Goal: Transaction & Acquisition: Purchase product/service

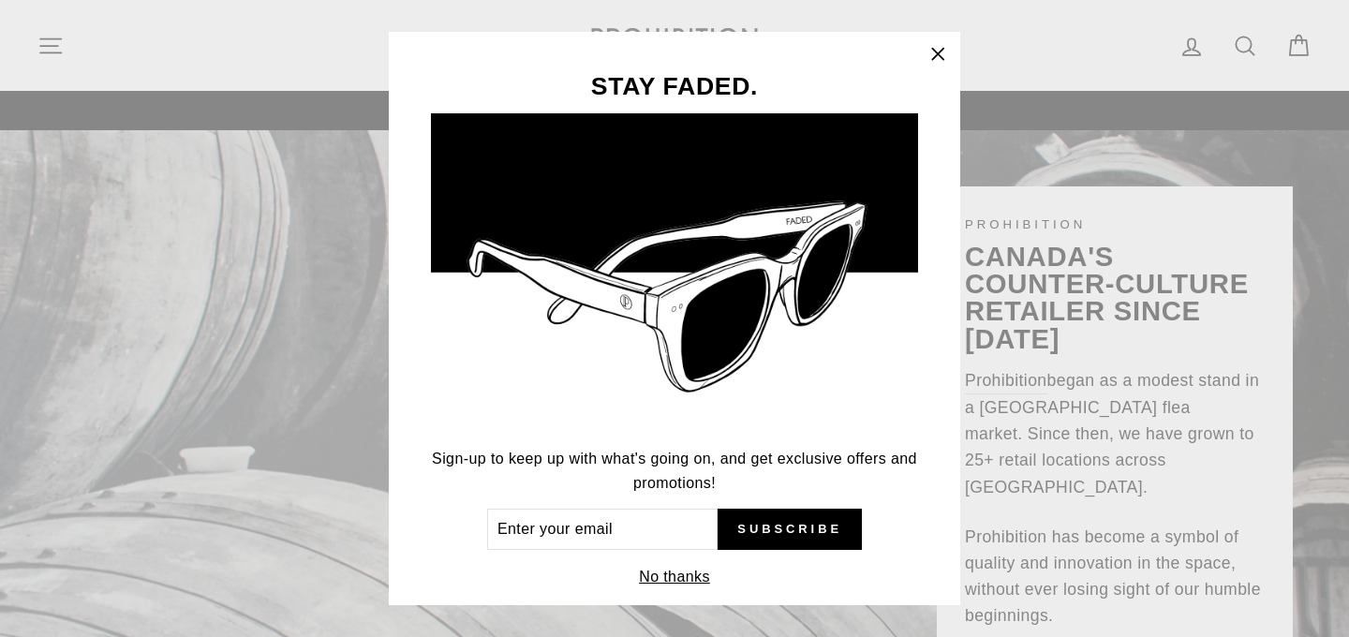
click at [940, 55] on icon "button" at bounding box center [937, 54] width 11 height 11
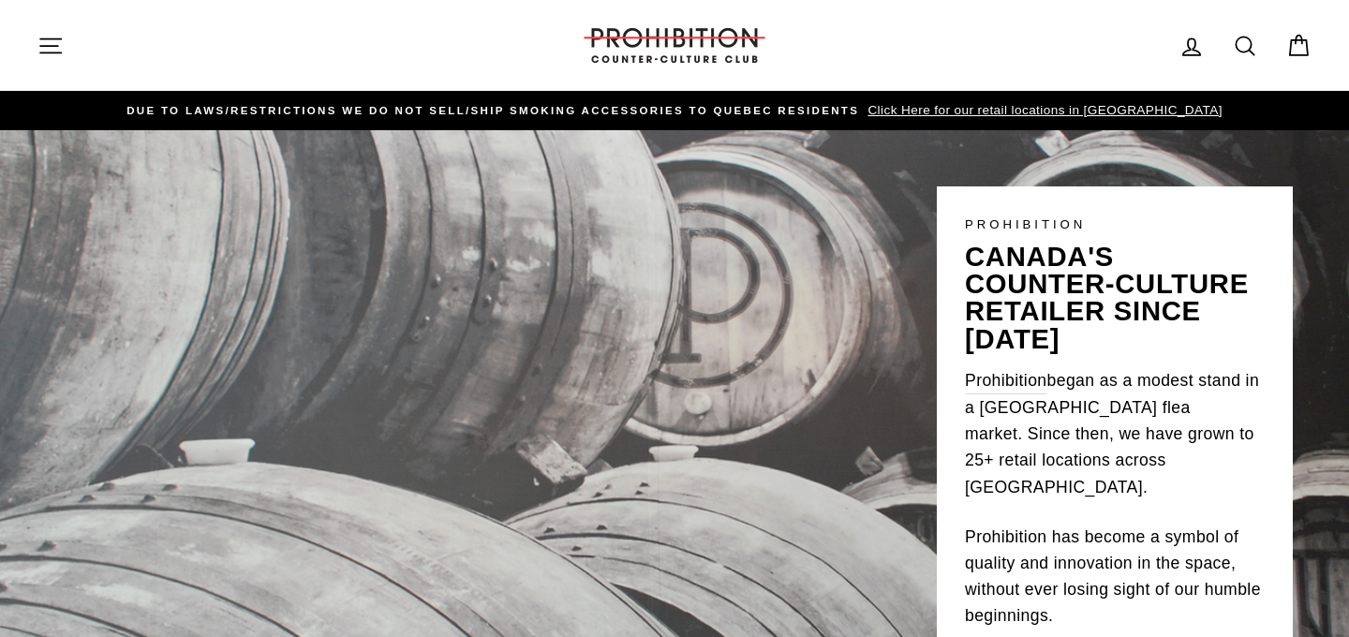
click at [891, 377] on div "PROHIBITION canada's counter-culture retailer since 1984 Prohibition began as a…" at bounding box center [674, 405] width 1349 height 550
click at [52, 50] on icon "button" at bounding box center [50, 46] width 26 height 26
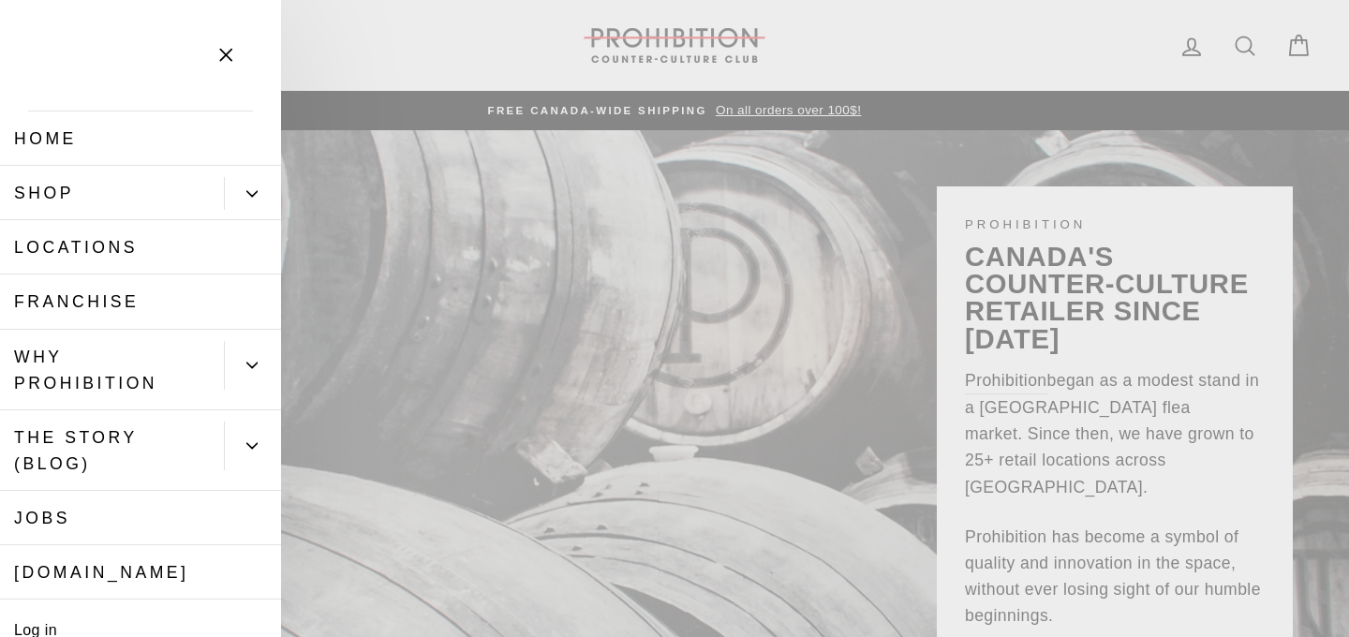
click at [254, 189] on icon "Primary" at bounding box center [251, 193] width 11 height 11
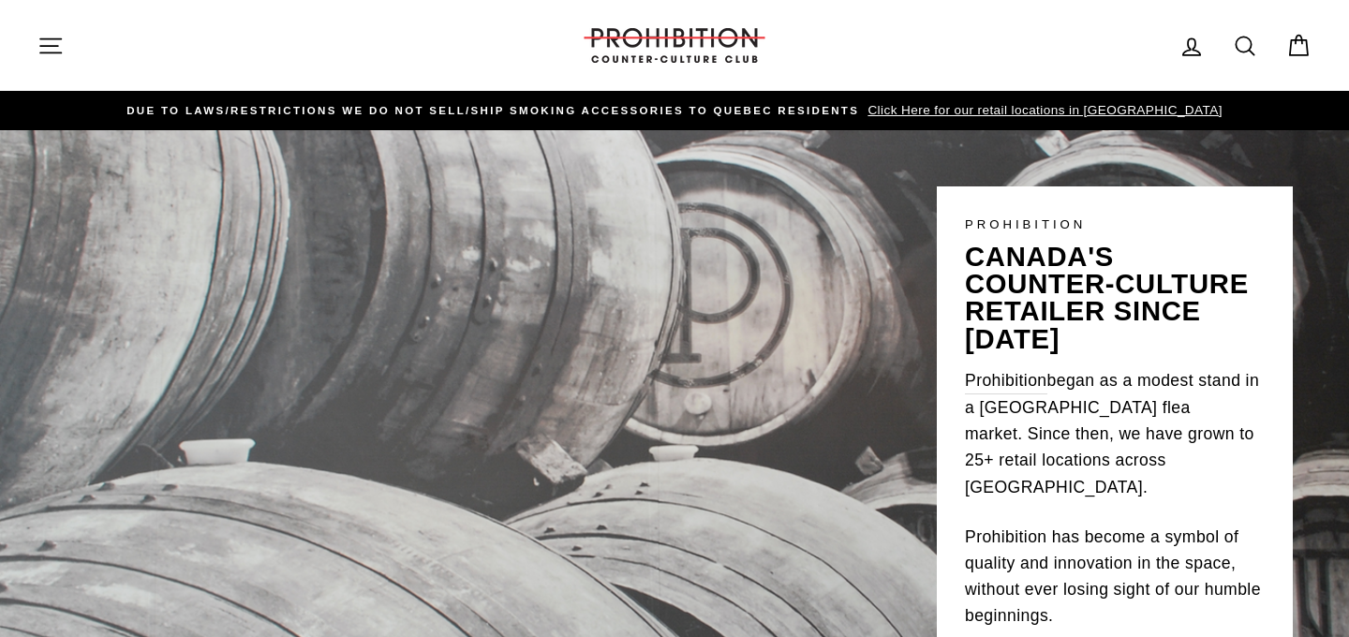
click at [54, 48] on icon "button" at bounding box center [50, 46] width 26 height 26
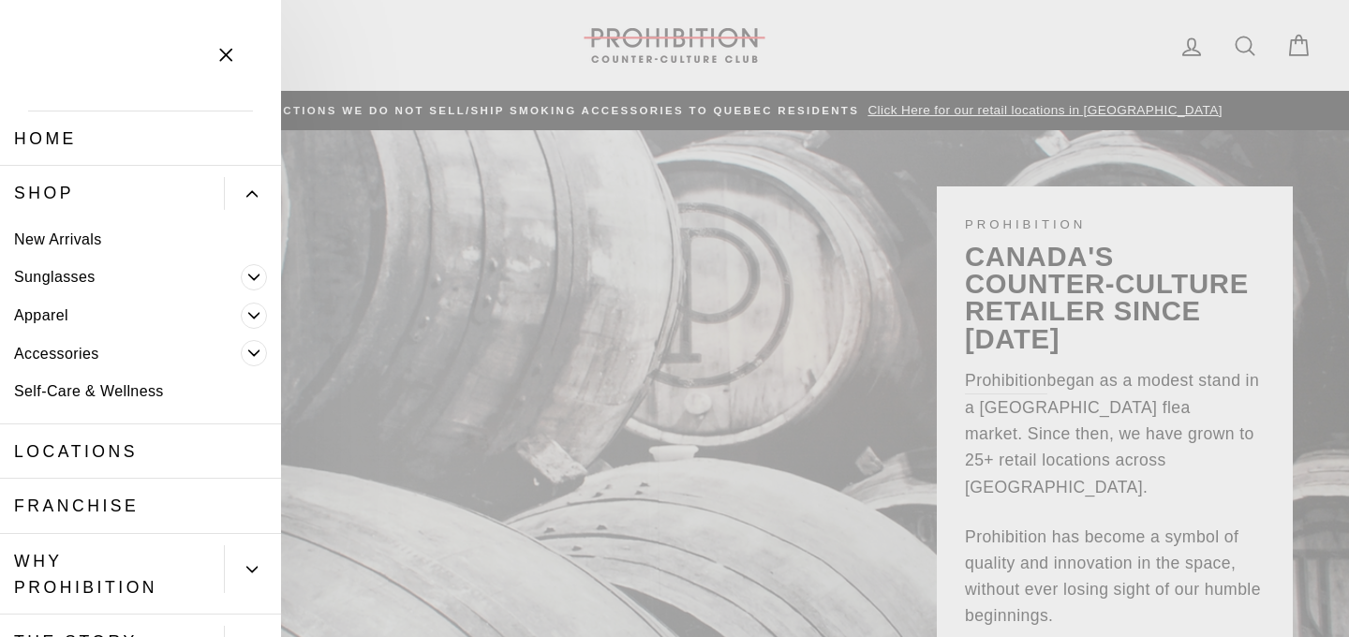
click at [227, 45] on icon "button" at bounding box center [226, 55] width 26 height 26
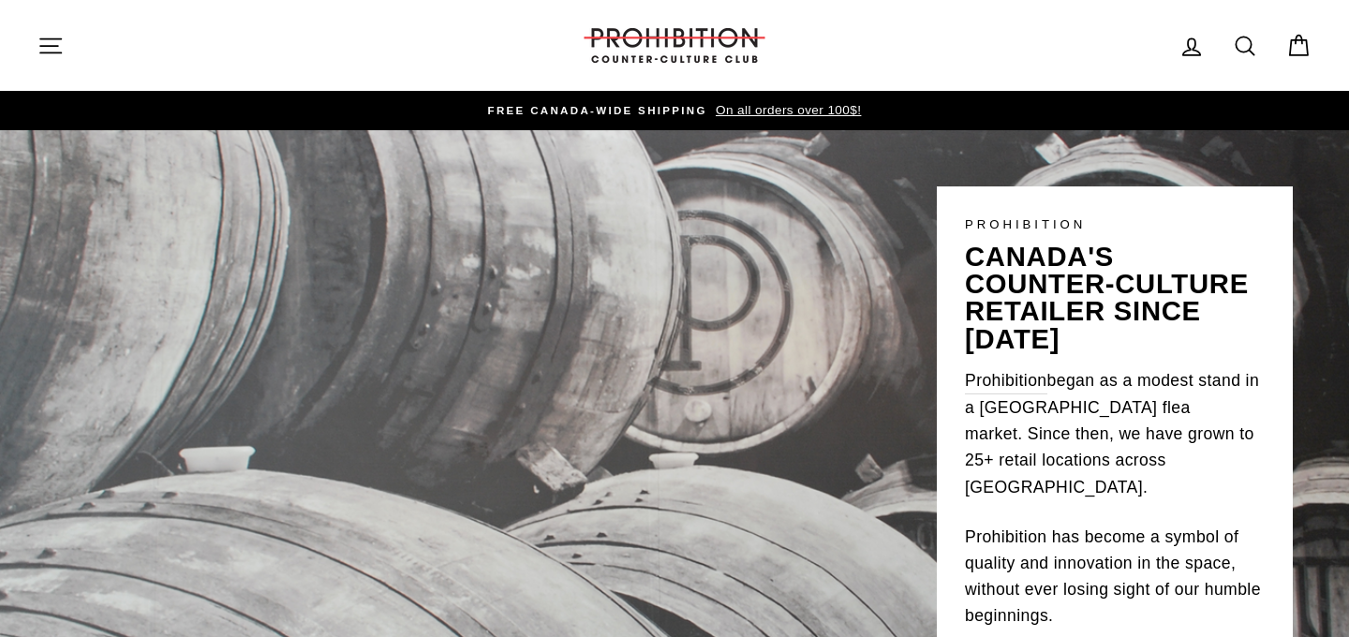
click at [734, 256] on div "PROHIBITION canada's counter-culture retailer since 1984 Prohibition began as a…" at bounding box center [674, 405] width 1349 height 550
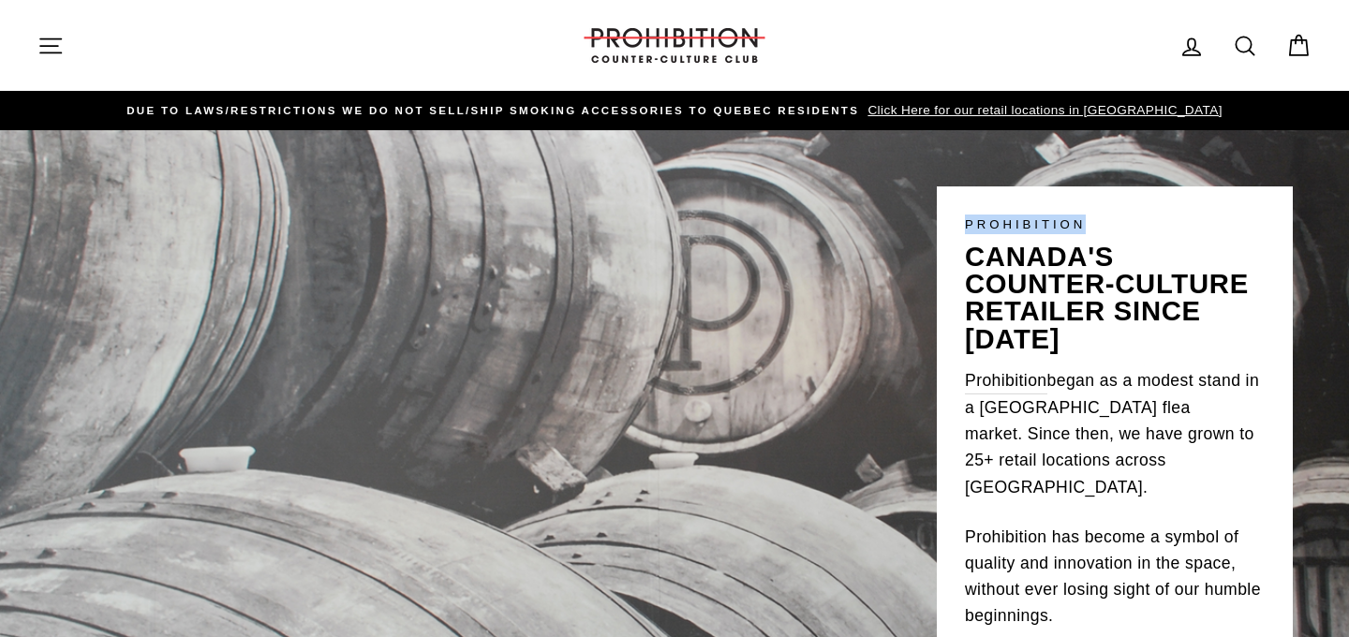
click at [782, 305] on div "PROHIBITION canada's counter-culture retailer since 1984 Prohibition began as a…" at bounding box center [674, 405] width 1349 height 550
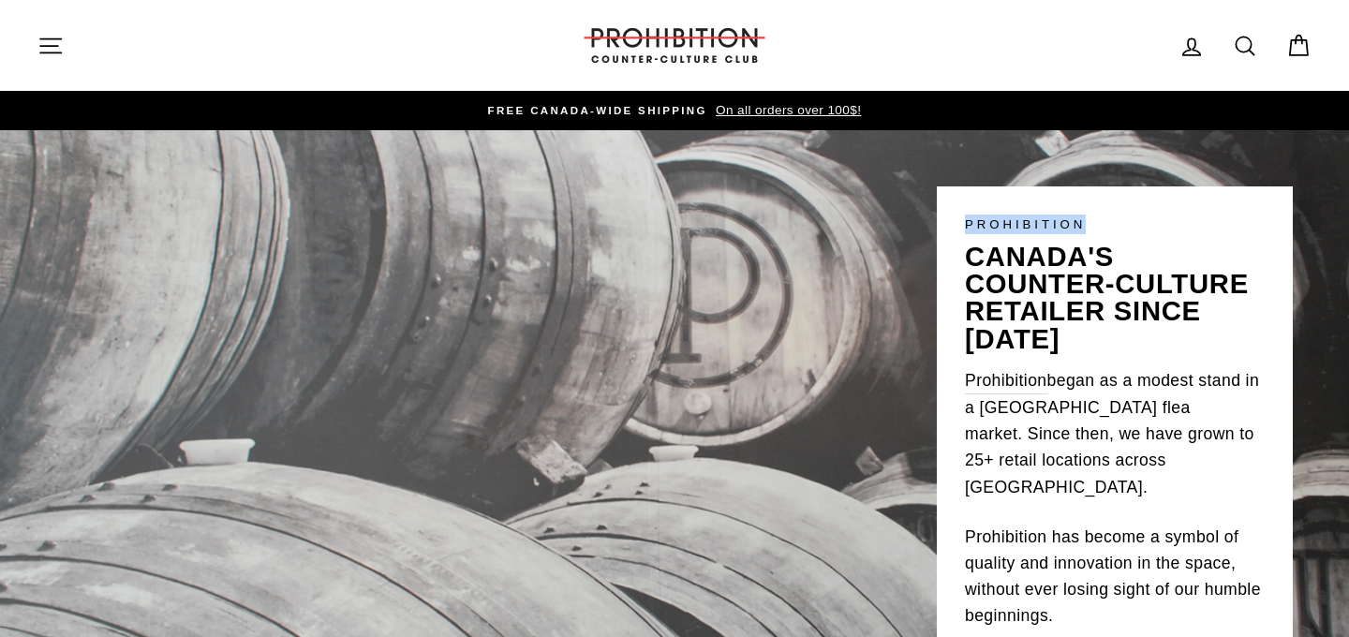
click at [53, 41] on icon "button" at bounding box center [50, 46] width 26 height 26
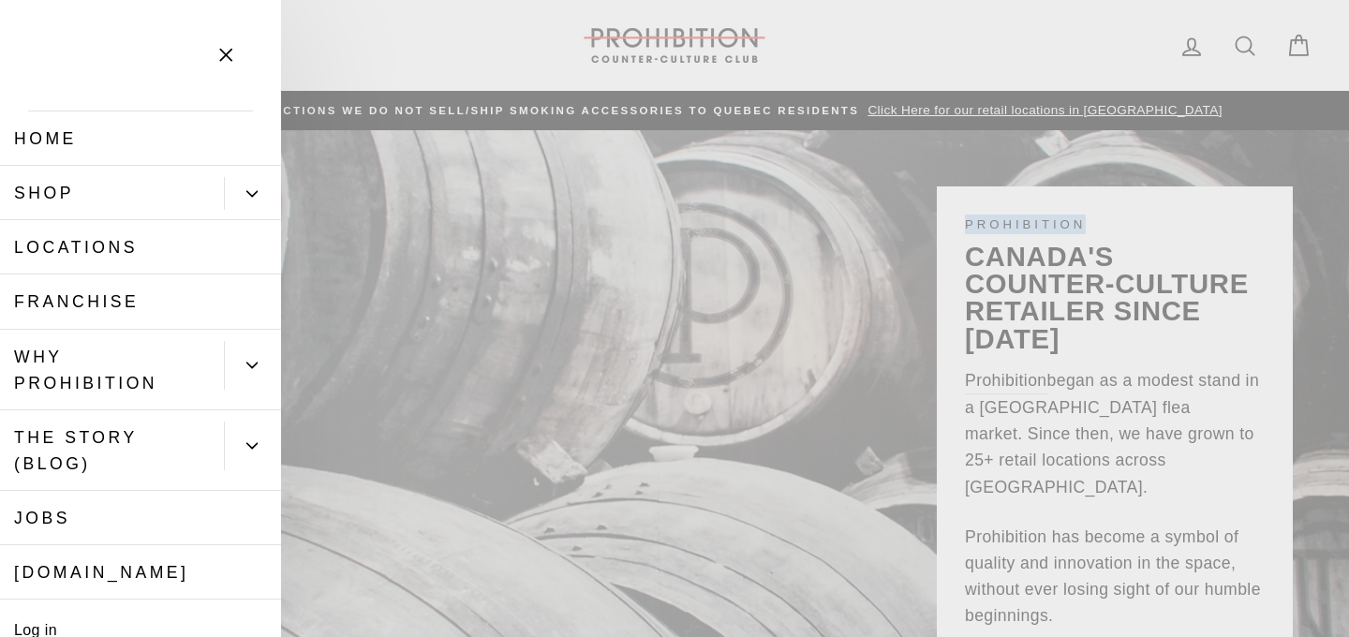
click at [248, 365] on icon "Primary" at bounding box center [252, 365] width 10 height 5
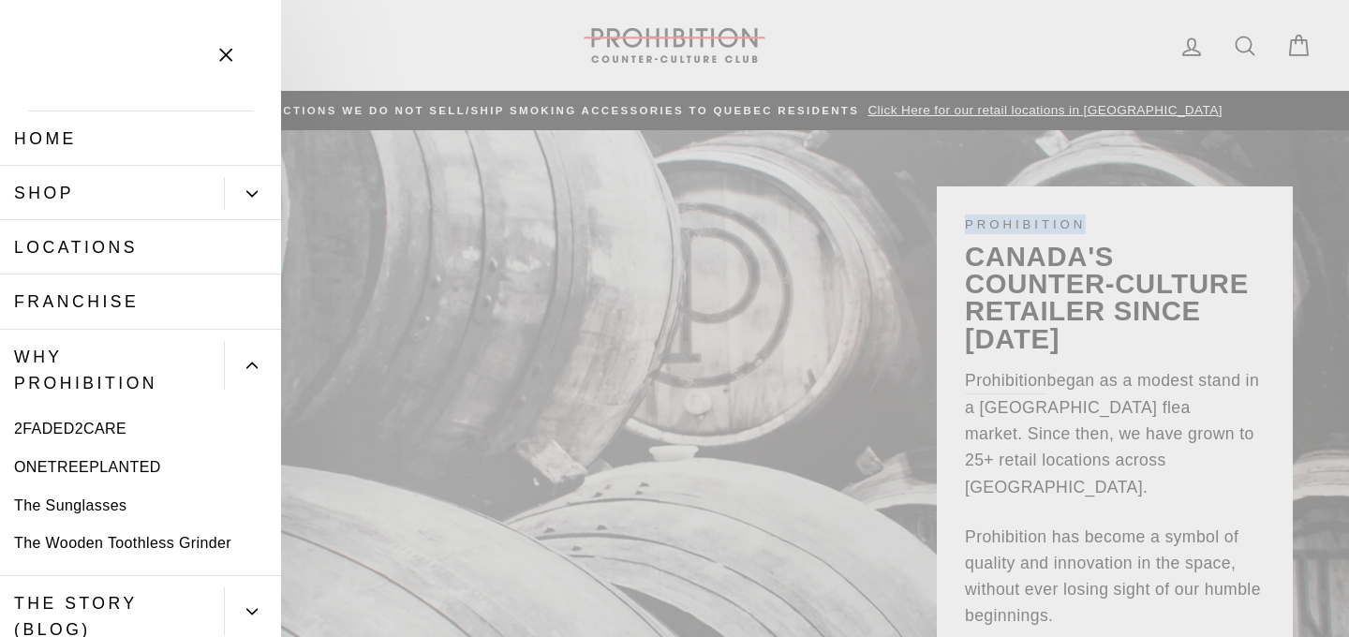
click at [94, 184] on link "Shop" at bounding box center [112, 193] width 224 height 54
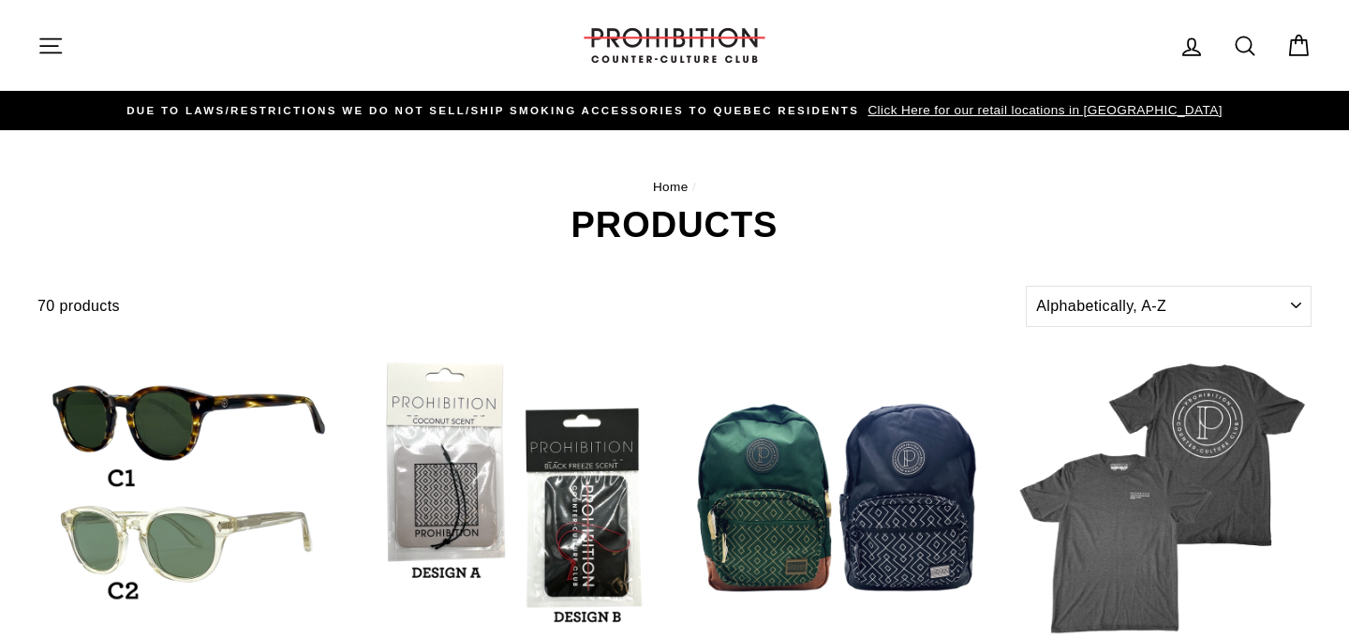
click at [56, 48] on icon "button" at bounding box center [50, 46] width 26 height 26
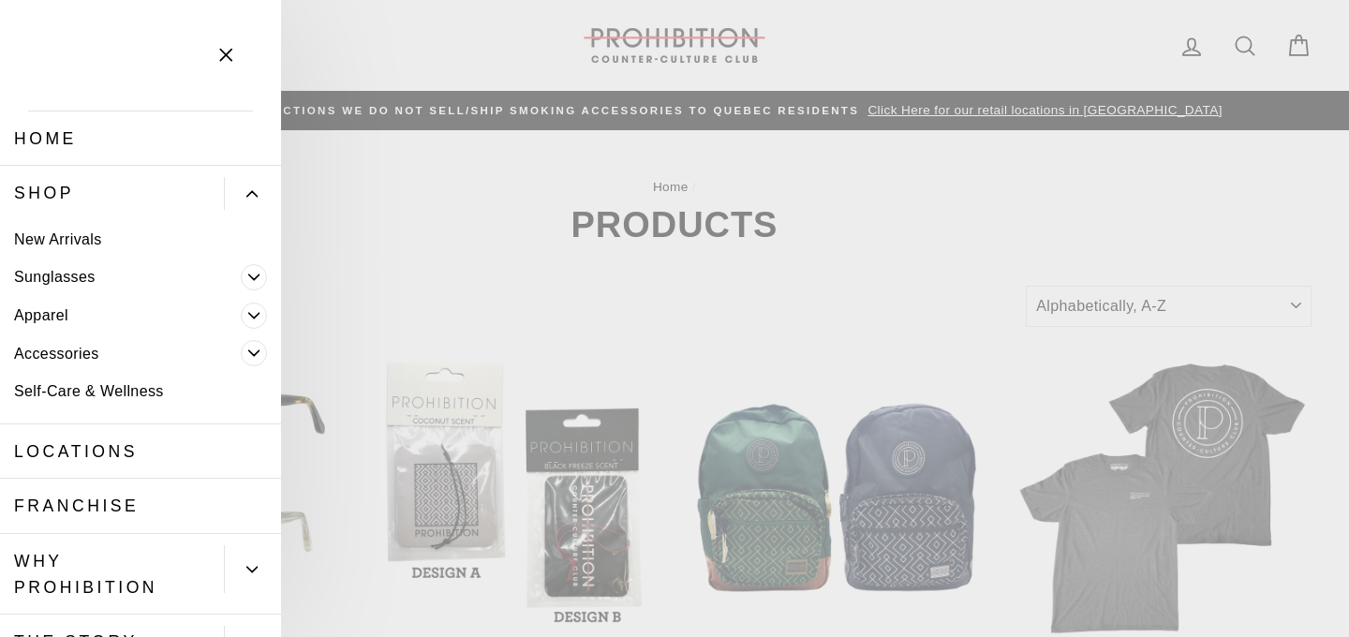
click at [96, 347] on link "Accessories" at bounding box center [120, 354] width 241 height 38
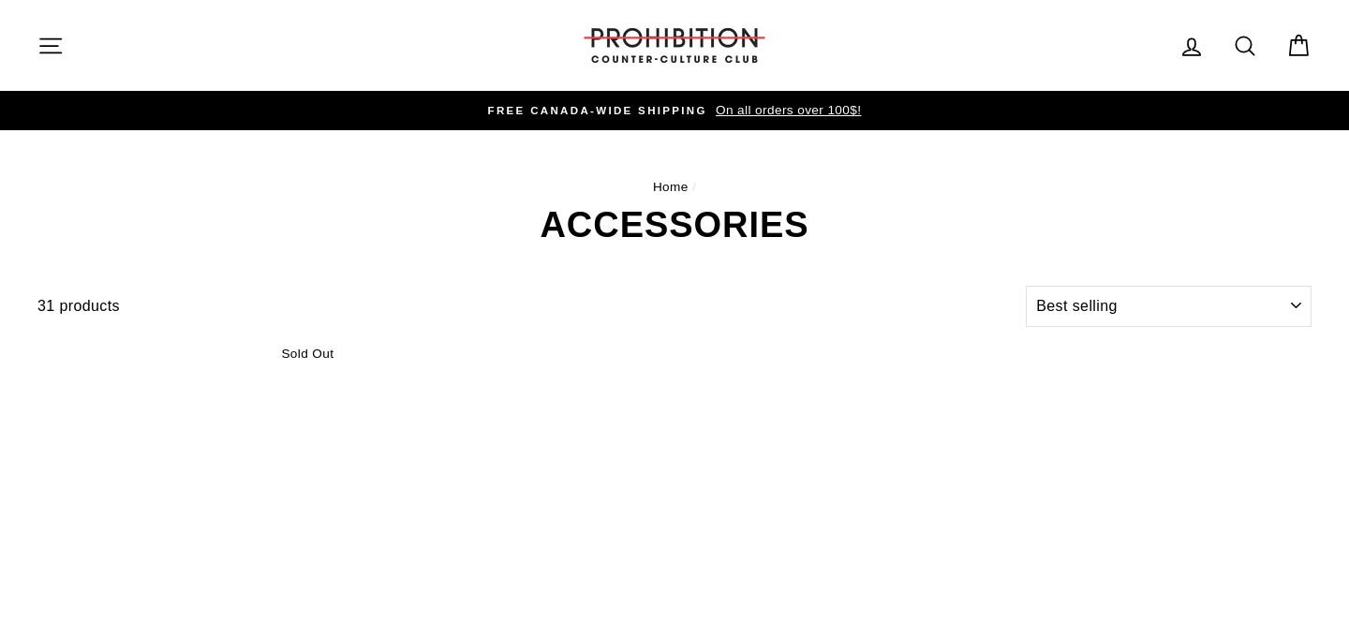
select select "best-selling"
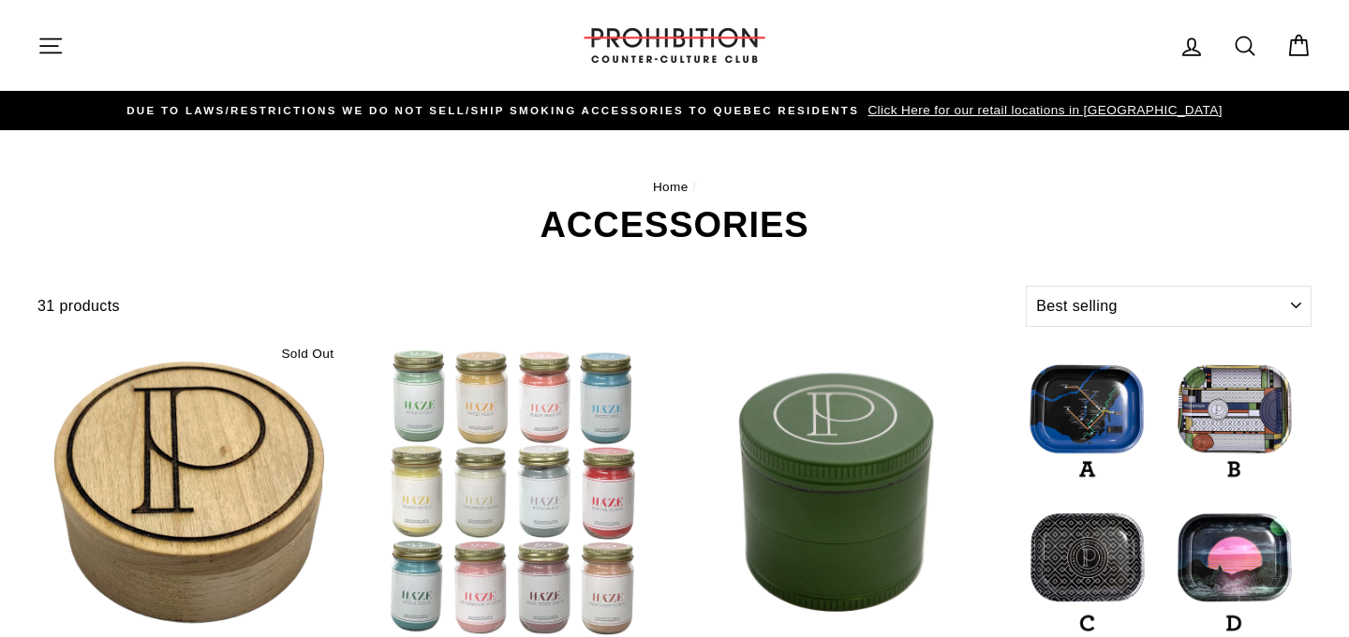
click at [51, 39] on icon "button" at bounding box center [50, 46] width 26 height 26
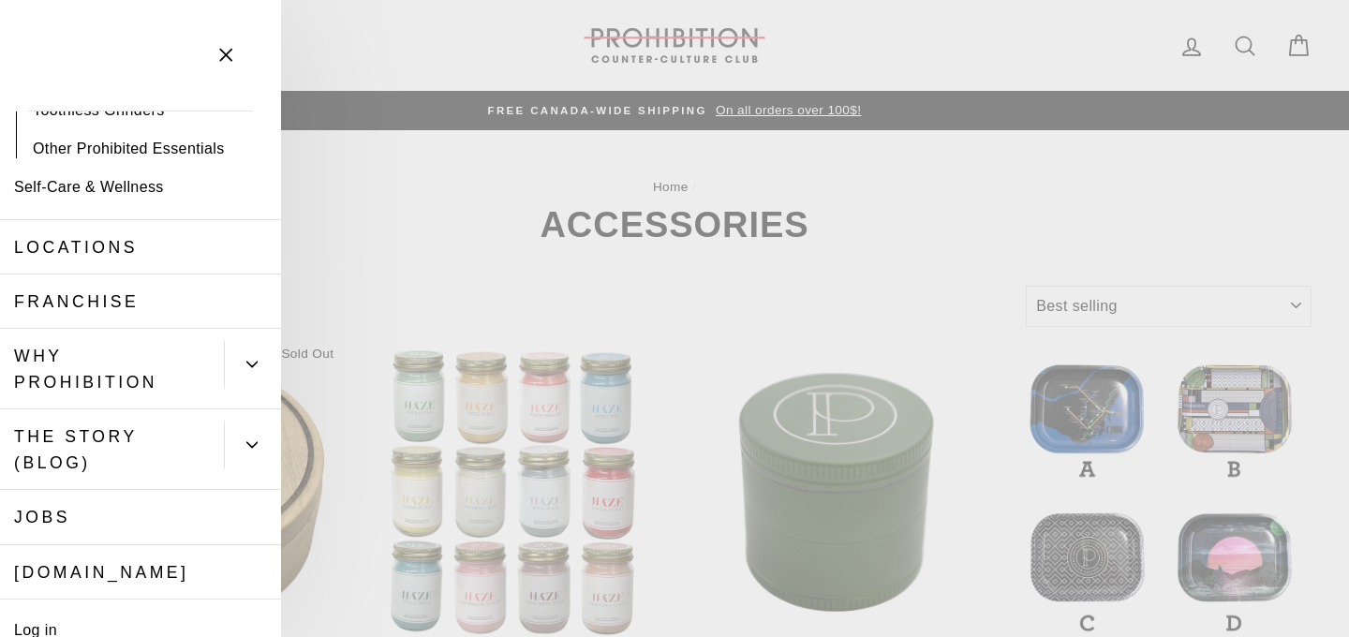
scroll to position [365, 0]
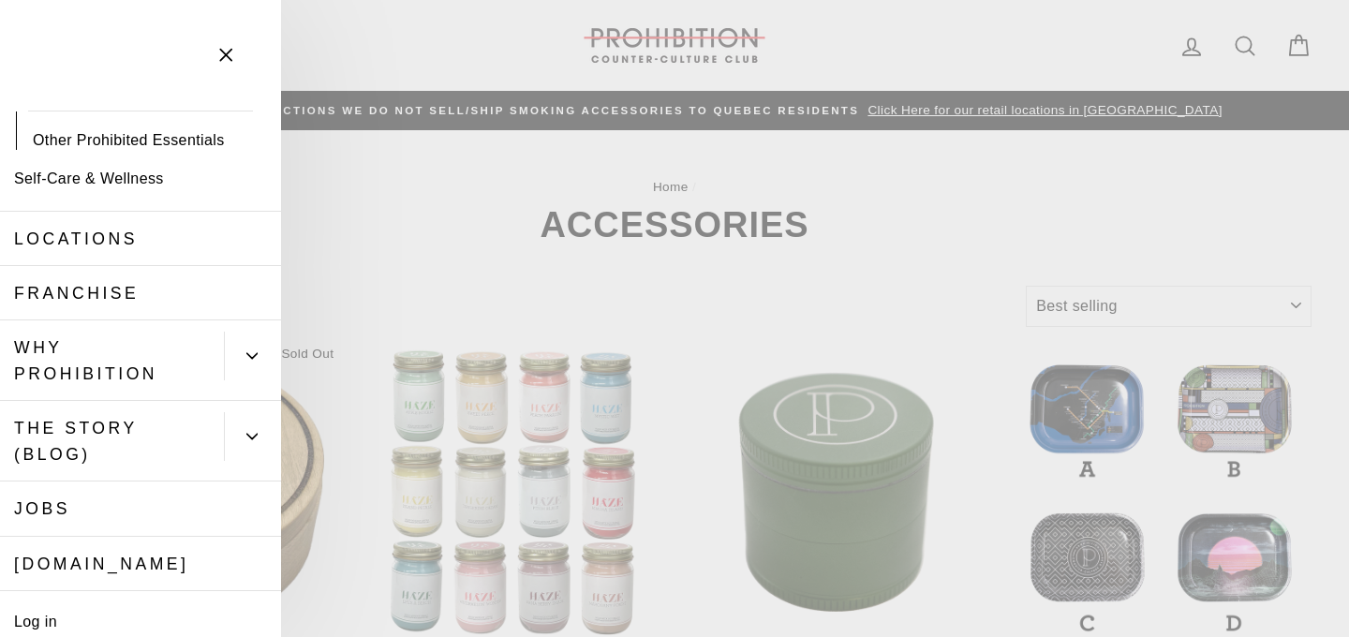
click at [263, 349] on button "Primary" at bounding box center [252, 356] width 57 height 49
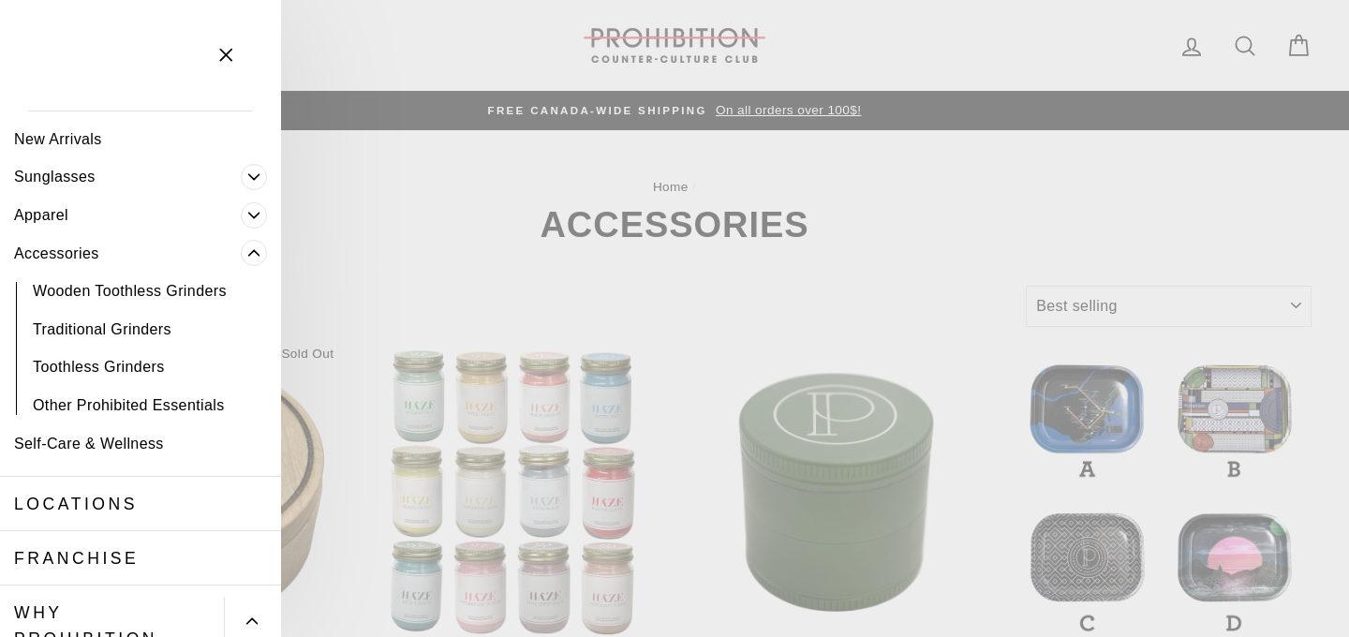
scroll to position [0, 0]
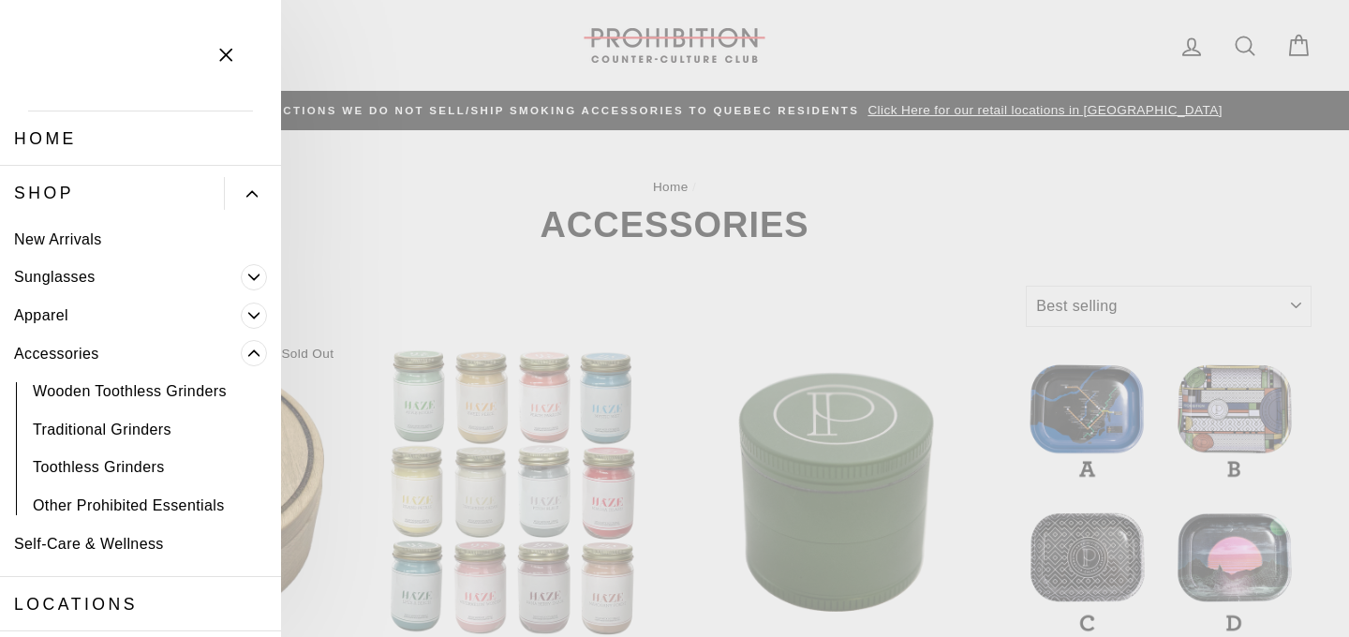
click at [229, 55] on icon "button" at bounding box center [226, 55] width 26 height 26
